Goal: Transaction & Acquisition: Purchase product/service

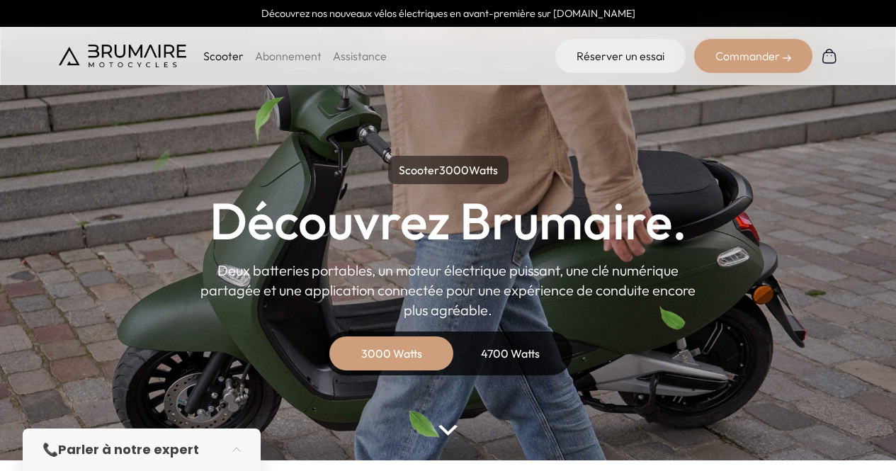
click at [730, 55] on div "Commander" at bounding box center [753, 56] width 118 height 34
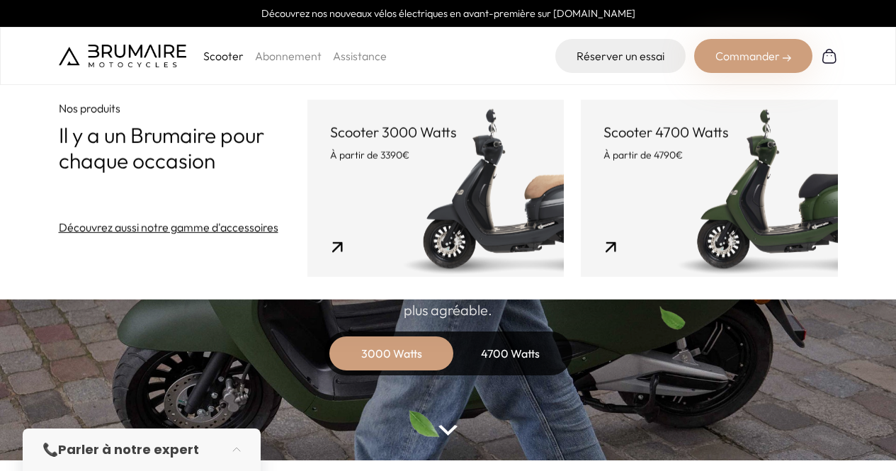
click at [730, 55] on div "Commander" at bounding box center [753, 56] width 118 height 34
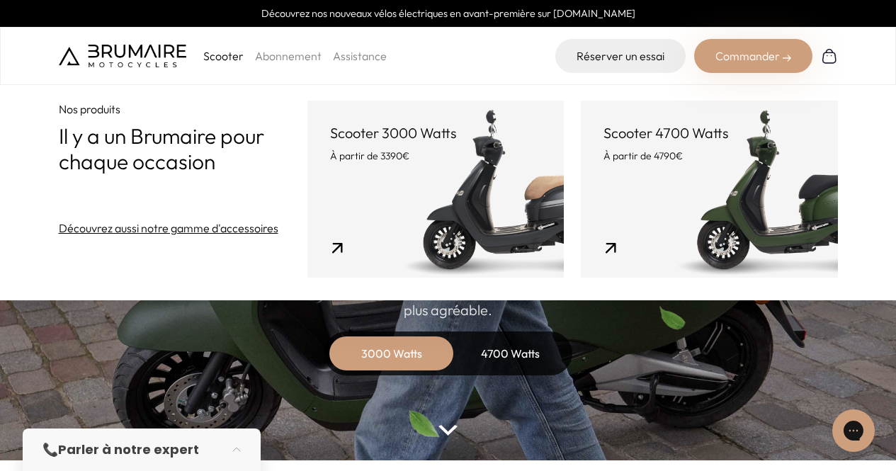
click at [445, 145] on header "Scooter 3000 Watts À partir de 3390€" at bounding box center [435, 143] width 211 height 40
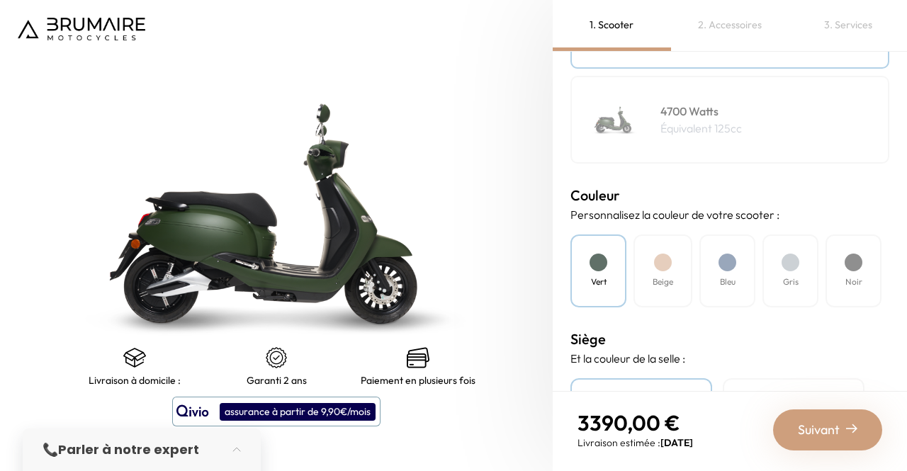
scroll to position [306, 0]
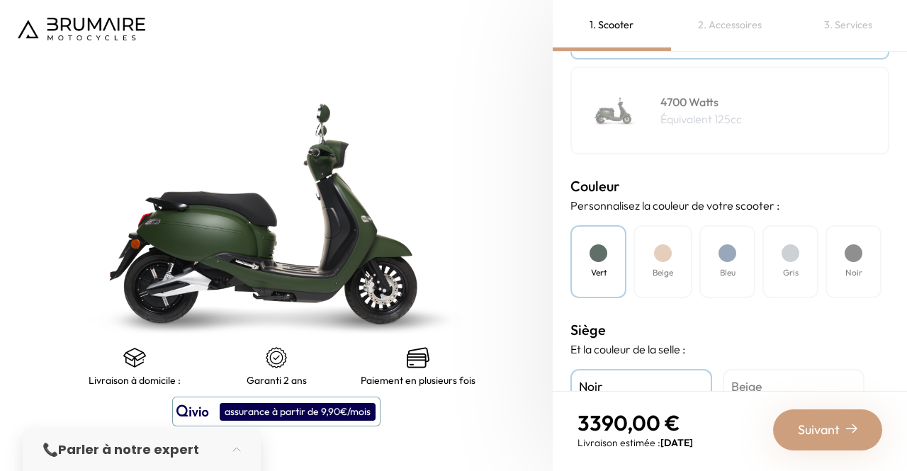
click at [719, 265] on div "Bleu" at bounding box center [727, 261] width 56 height 73
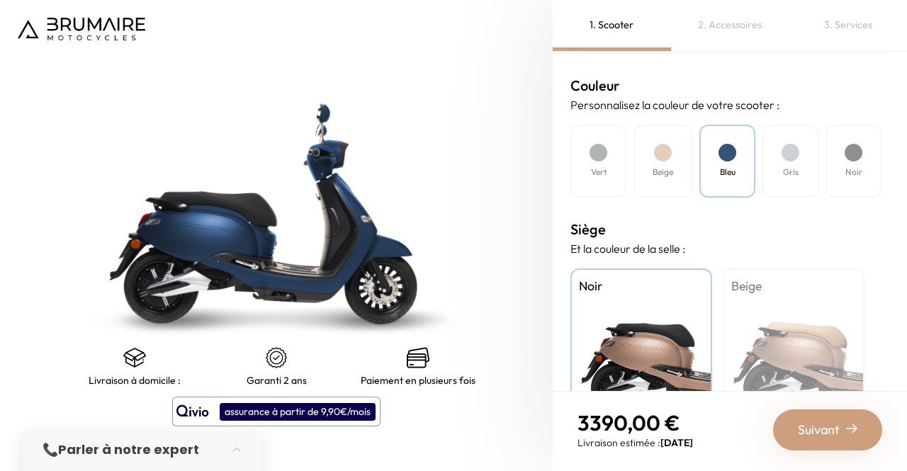
scroll to position [407, 0]
click at [754, 301] on div "Beige" at bounding box center [793, 356] width 142 height 177
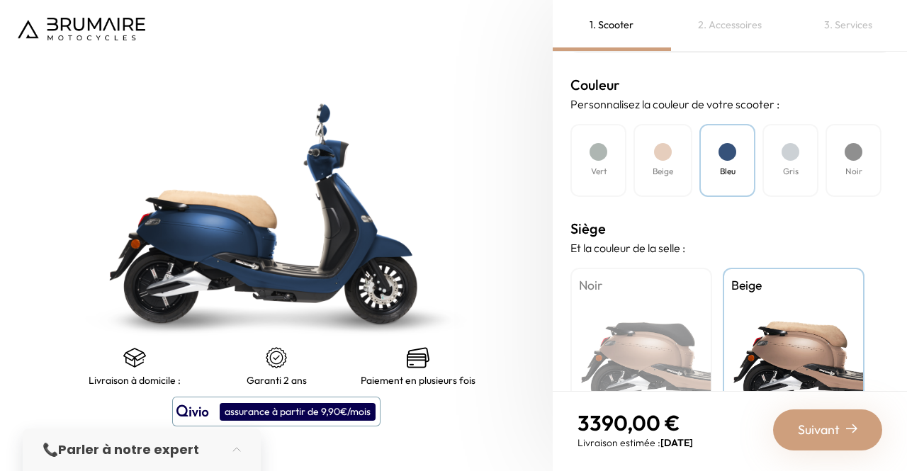
click at [864, 156] on div "Noir" at bounding box center [853, 160] width 56 height 73
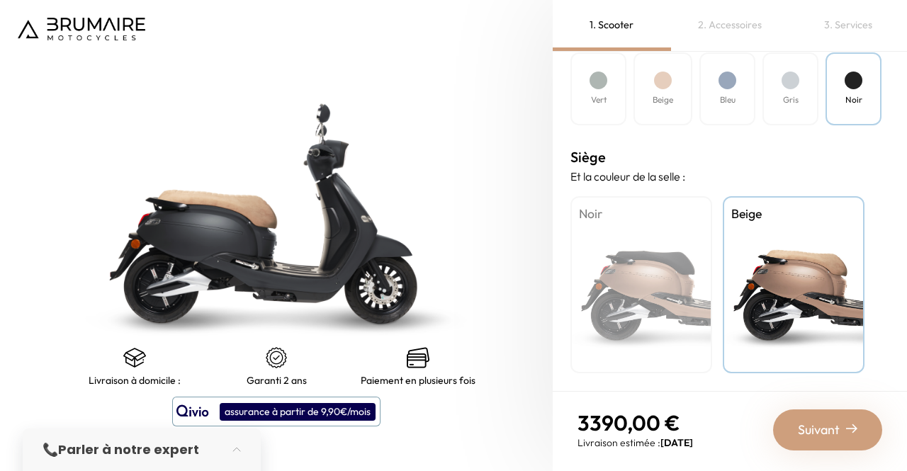
scroll to position [478, 0]
